Goal: Book appointment/travel/reservation

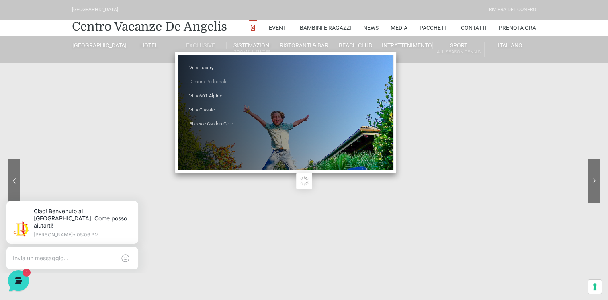
click at [202, 82] on link "Dimora Padronale" at bounding box center [229, 82] width 80 height 14
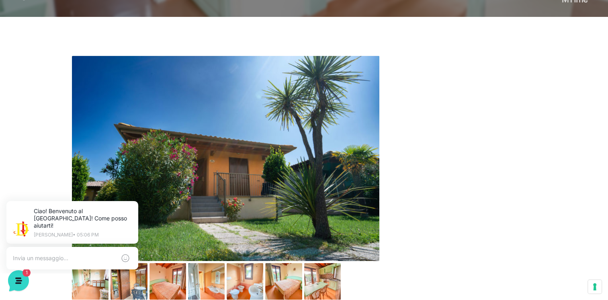
scroll to position [535, 0]
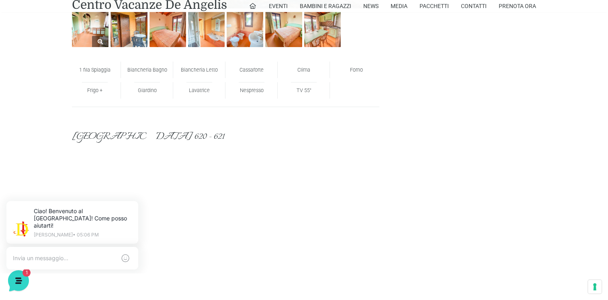
click at [87, 33] on img at bounding box center [90, 28] width 37 height 37
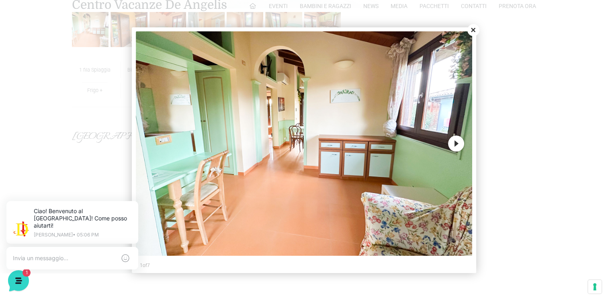
click at [453, 138] on button "Next" at bounding box center [456, 143] width 16 height 16
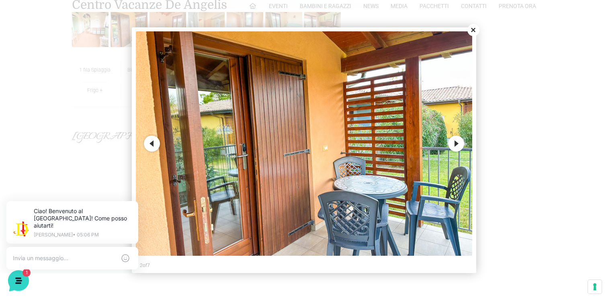
click at [453, 138] on button "Next" at bounding box center [456, 143] width 16 height 16
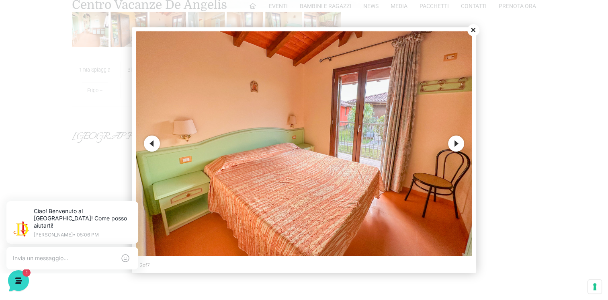
click at [452, 143] on button "Next" at bounding box center [456, 143] width 16 height 16
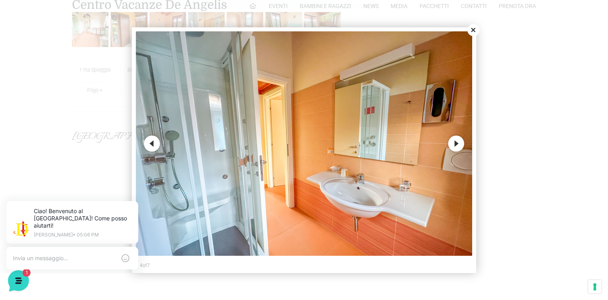
click at [452, 143] on button "Next" at bounding box center [456, 143] width 16 height 16
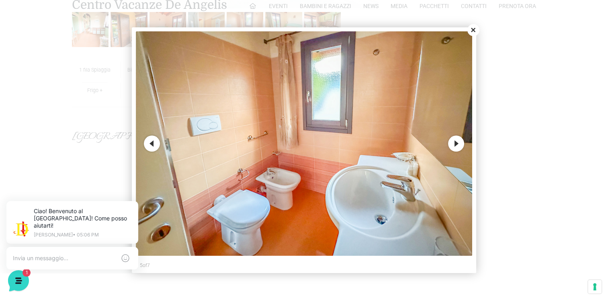
click at [452, 143] on button "Next" at bounding box center [456, 143] width 16 height 16
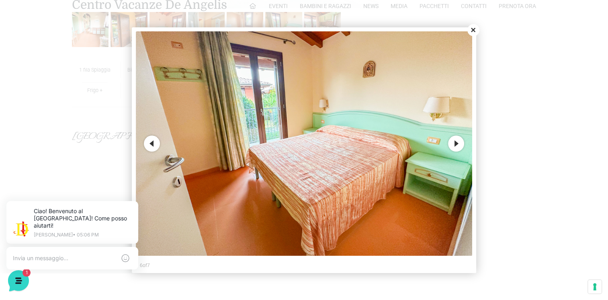
click at [452, 143] on button "Next" at bounding box center [456, 143] width 16 height 16
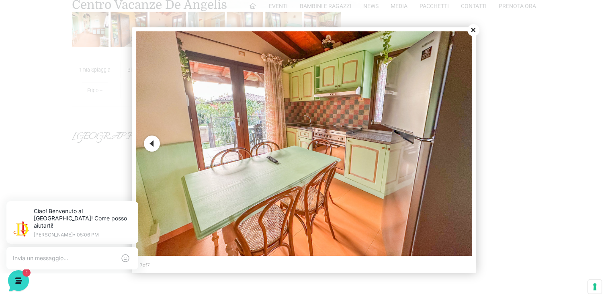
click at [452, 143] on img at bounding box center [304, 143] width 336 height 224
click at [471, 30] on button "Close" at bounding box center [473, 30] width 12 height 12
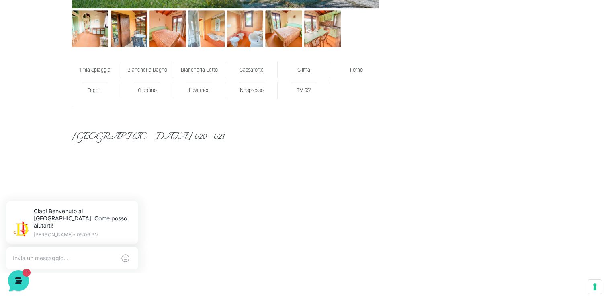
scroll to position [0, 0]
